Goal: Navigation & Orientation: Find specific page/section

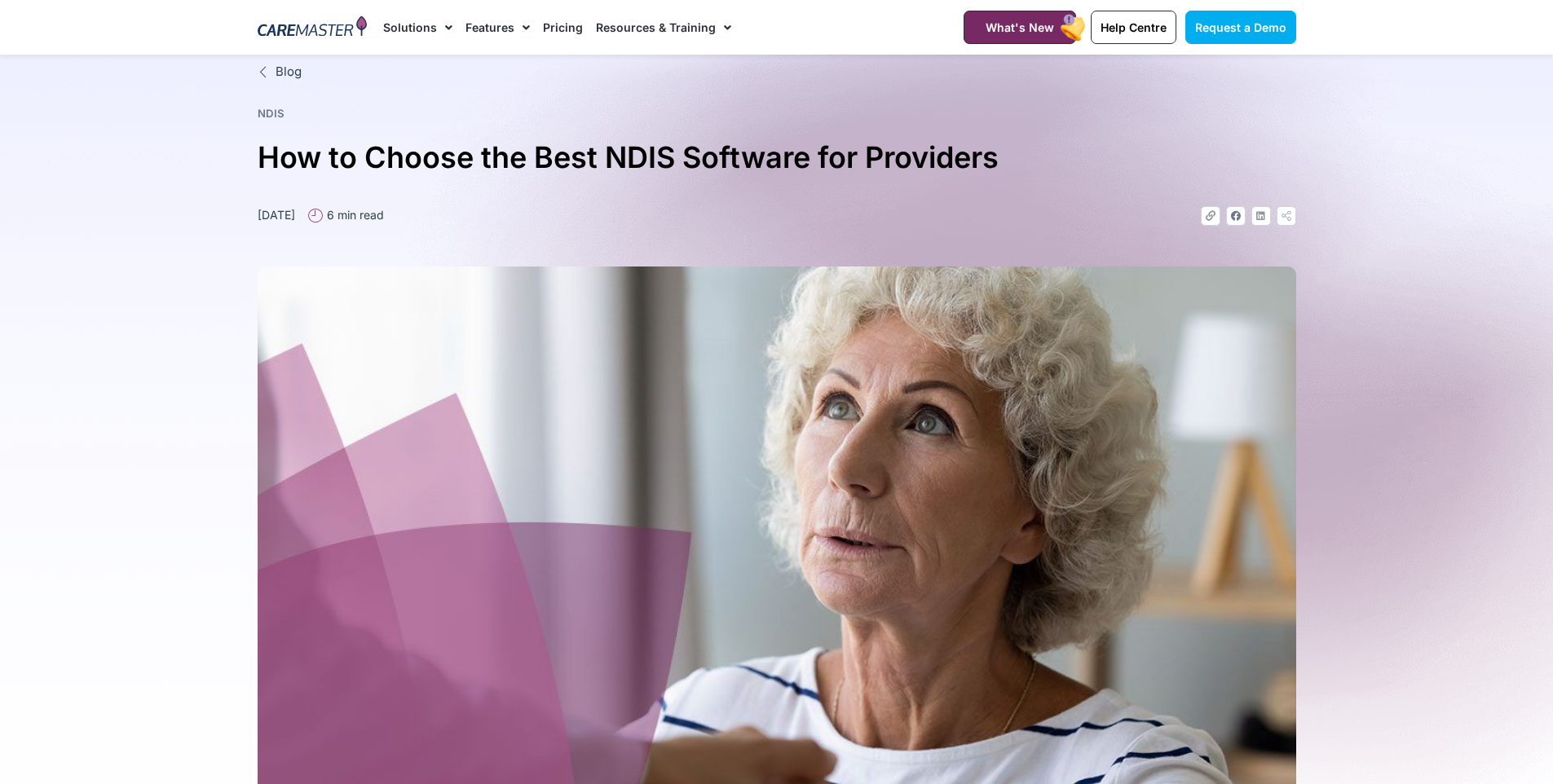
click at [485, 31] on link "Features" at bounding box center [497, 27] width 64 height 54
click at [488, 30] on link "Features" at bounding box center [497, 27] width 64 height 54
